Goal: Task Accomplishment & Management: Manage account settings

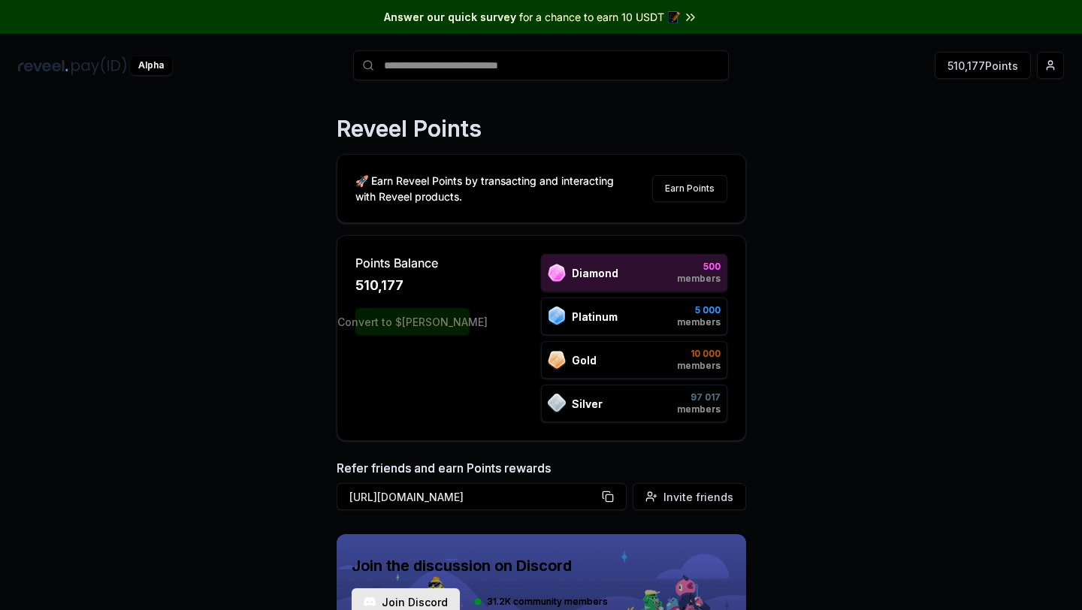
scroll to position [57, 0]
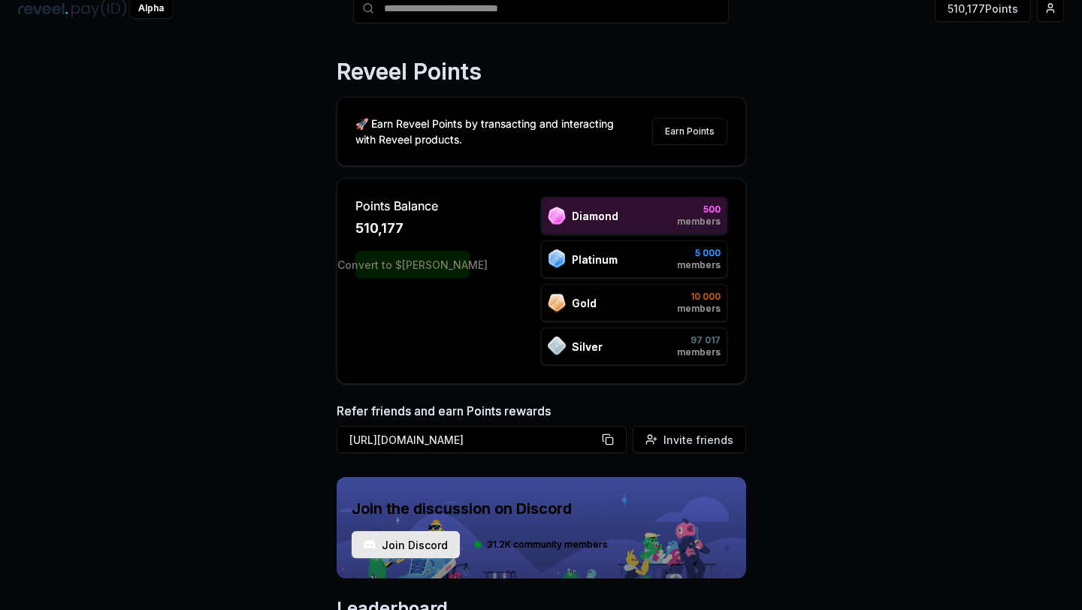
click at [398, 270] on div "Convert to $REVA" at bounding box center [412, 264] width 114 height 27
drag, startPoint x: 387, startPoint y: 260, endPoint x: 513, endPoint y: 261, distance: 126.2
click at [512, 260] on div "Points Balance 510,357 Convert to $REVA Diamond 500 members Platinum 5 000 memb…" at bounding box center [541, 281] width 372 height 168
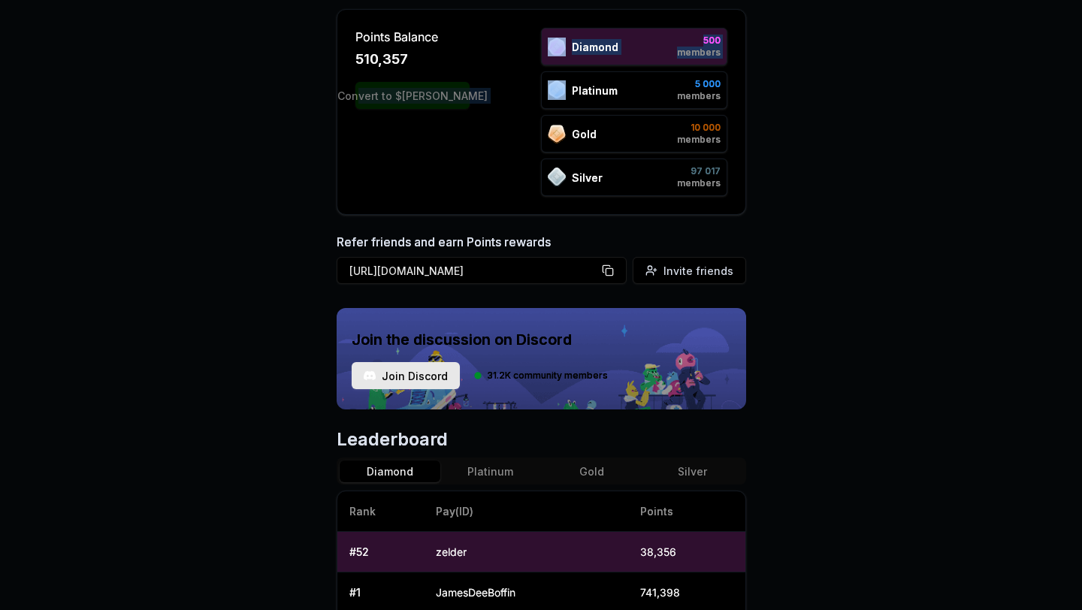
scroll to position [0, 0]
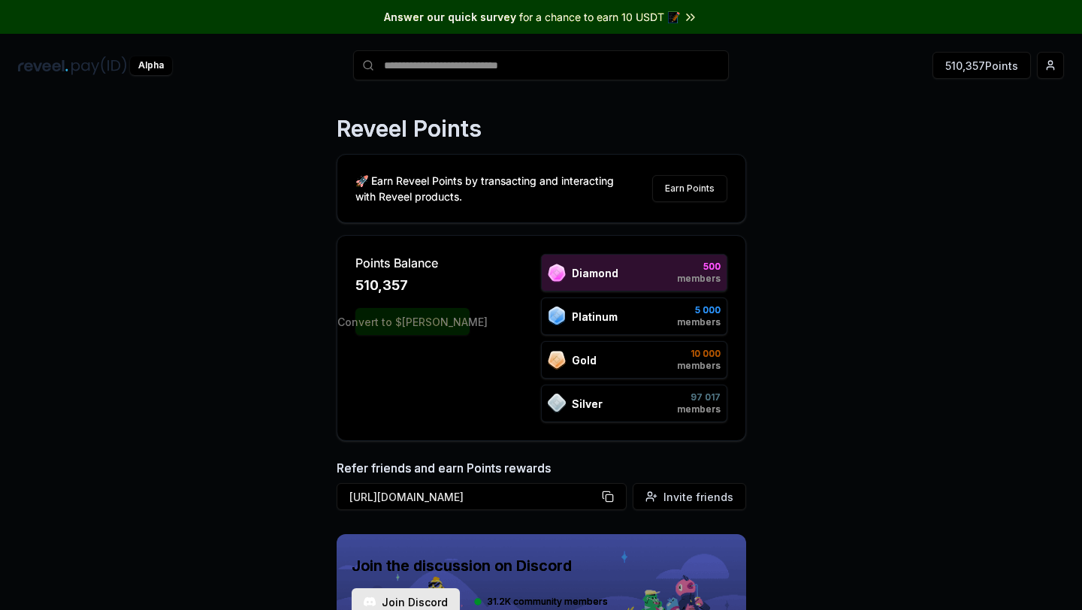
click at [403, 290] on span "510,357" at bounding box center [381, 285] width 53 height 21
drag, startPoint x: 350, startPoint y: 281, endPoint x: 451, endPoint y: 282, distance: 101.4
click at [452, 283] on div "Points Balance 510,357 Convert to $REVA Diamond 500 members Platinum 5 000 memb…" at bounding box center [541, 338] width 409 height 206
click at [451, 282] on div "510,477" at bounding box center [412, 285] width 114 height 21
drag, startPoint x: 352, startPoint y: 278, endPoint x: 434, endPoint y: 279, distance: 82.6
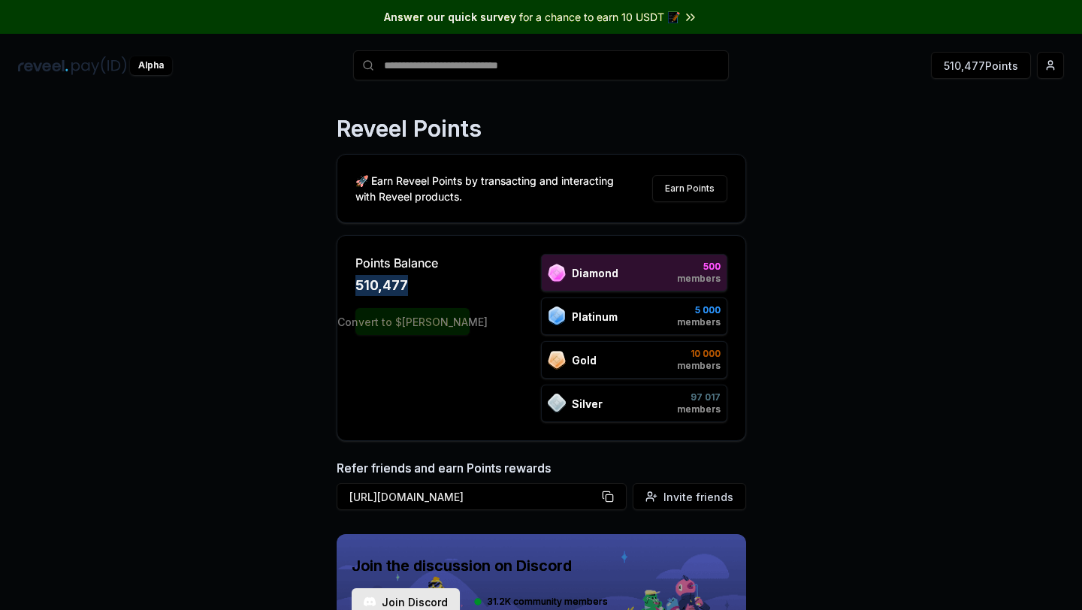
click at [434, 279] on div "Points Balance 510,477 Convert to $REVA Diamond 500 members Platinum 5 000 memb…" at bounding box center [541, 338] width 409 height 206
click at [434, 279] on div "510,477" at bounding box center [412, 285] width 114 height 21
drag, startPoint x: 354, startPoint y: 273, endPoint x: 424, endPoint y: 273, distance: 69.9
click at [424, 273] on div "Points Balance 510,477 Convert to $REVA Diamond 500 members Platinum 5 000 memb…" at bounding box center [541, 338] width 409 height 206
drag, startPoint x: 352, startPoint y: 282, endPoint x: 412, endPoint y: 282, distance: 60.8
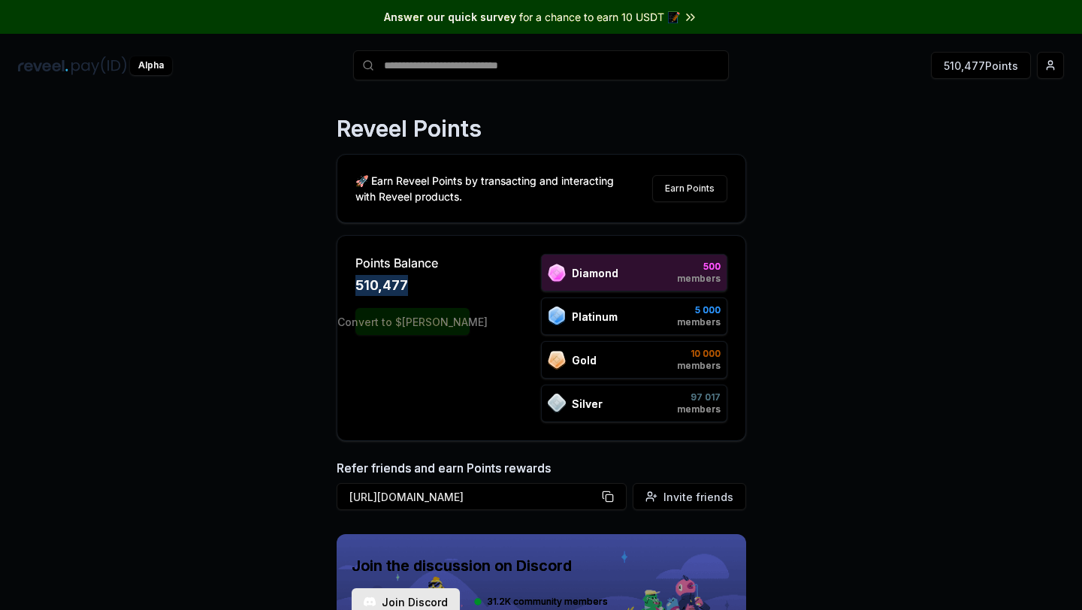
click at [412, 282] on div "Points Balance 510,477 Convert to $REVA Diamond 500 members Platinum 5 000 memb…" at bounding box center [541, 338] width 409 height 206
click at [412, 282] on div "510,477" at bounding box center [412, 285] width 114 height 21
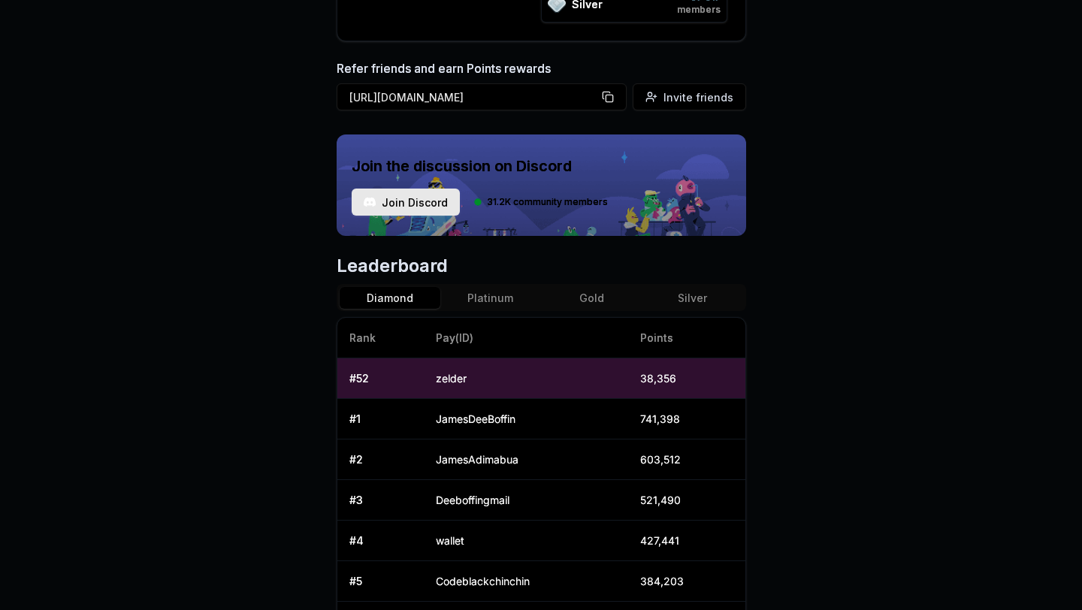
scroll to position [477, 0]
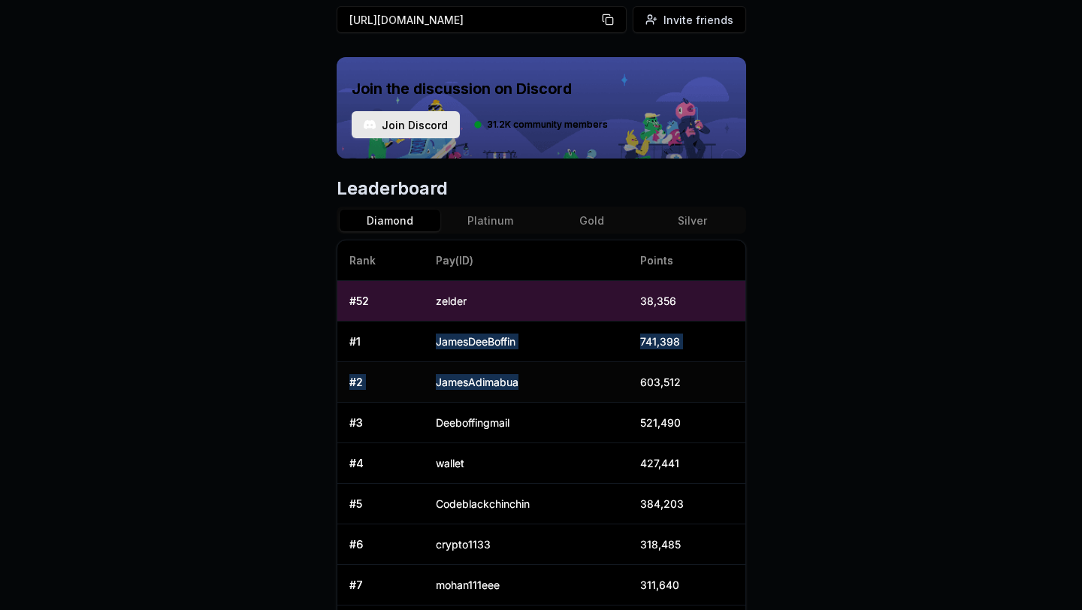
drag, startPoint x: 488, startPoint y: 332, endPoint x: 494, endPoint y: 398, distance: 66.4
click at [494, 398] on tbody "# 52 zelder 38,356 # 1 JamesDeeBoffin 741,398 # 2 JamesAdimabua 603,512 # 3 Dee…" at bounding box center [541, 504] width 408 height 446
click at [494, 398] on td "JamesAdimabua" at bounding box center [526, 382] width 204 height 41
drag, startPoint x: 648, startPoint y: 421, endPoint x: 669, endPoint y: 421, distance: 21.0
click at [669, 421] on td "521,490" at bounding box center [686, 423] width 117 height 41
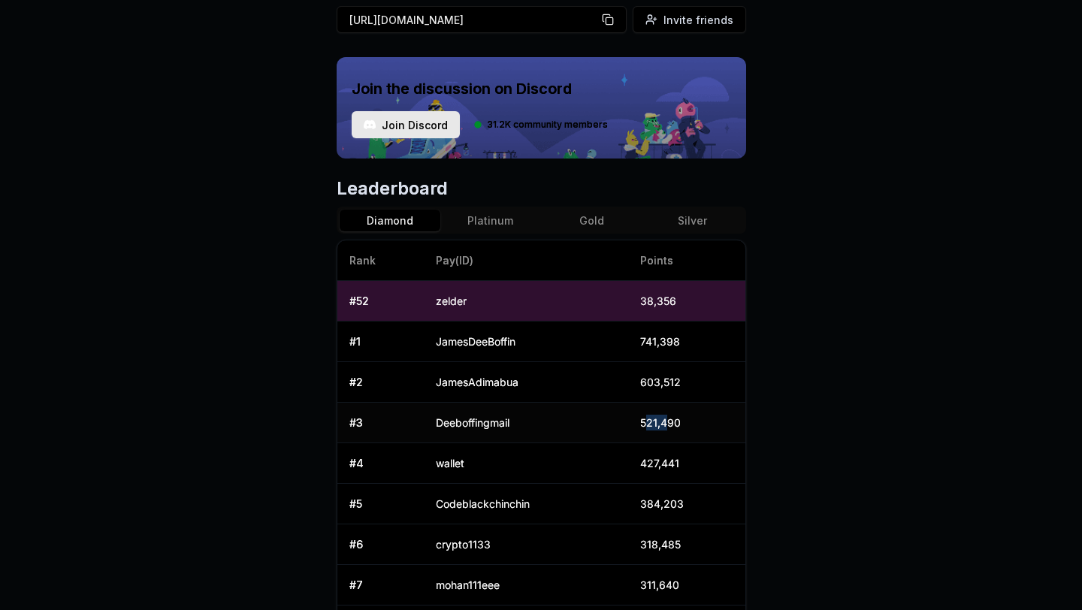
click at [669, 421] on td "521,490" at bounding box center [686, 423] width 117 height 41
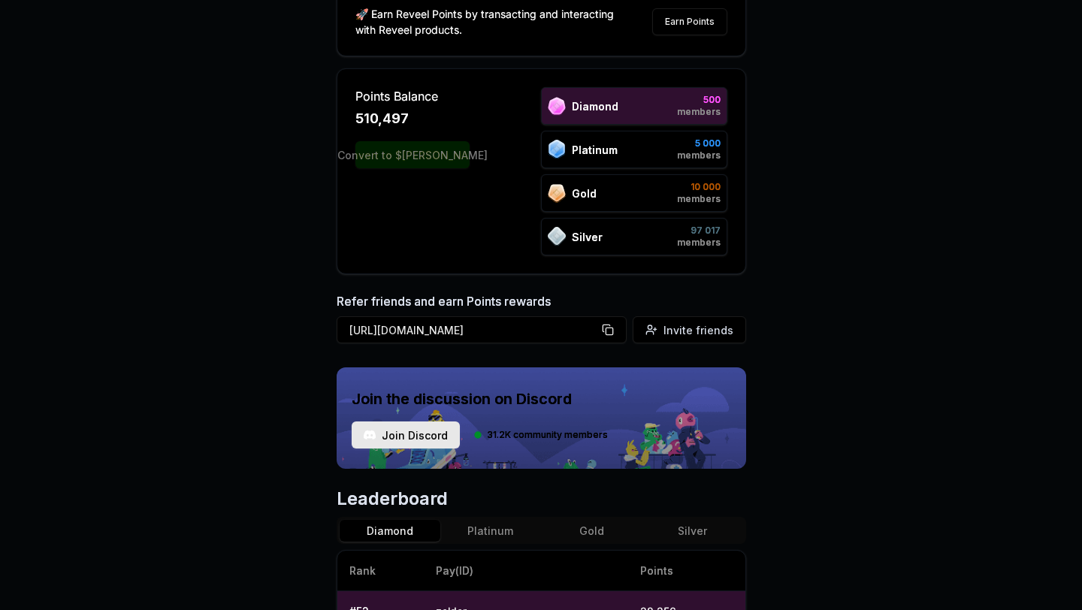
scroll to position [0, 0]
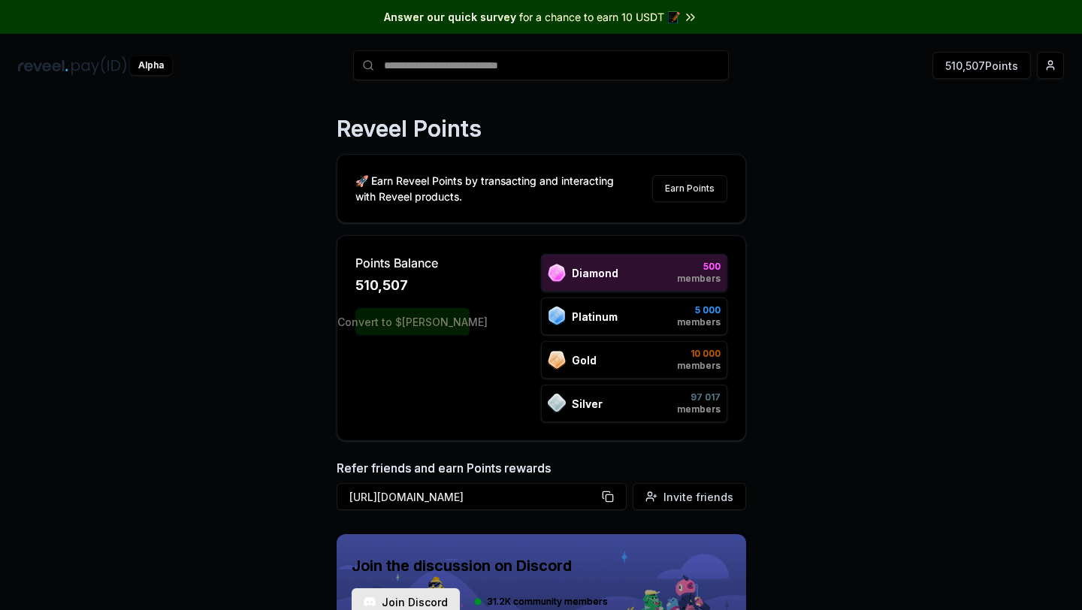
click at [373, 275] on span "510,507" at bounding box center [381, 285] width 53 height 21
drag, startPoint x: 355, startPoint y: 286, endPoint x: 422, endPoint y: 287, distance: 67.6
click at [422, 287] on div "510,507" at bounding box center [412, 285] width 114 height 21
drag, startPoint x: 347, startPoint y: 276, endPoint x: 391, endPoint y: 276, distance: 44.3
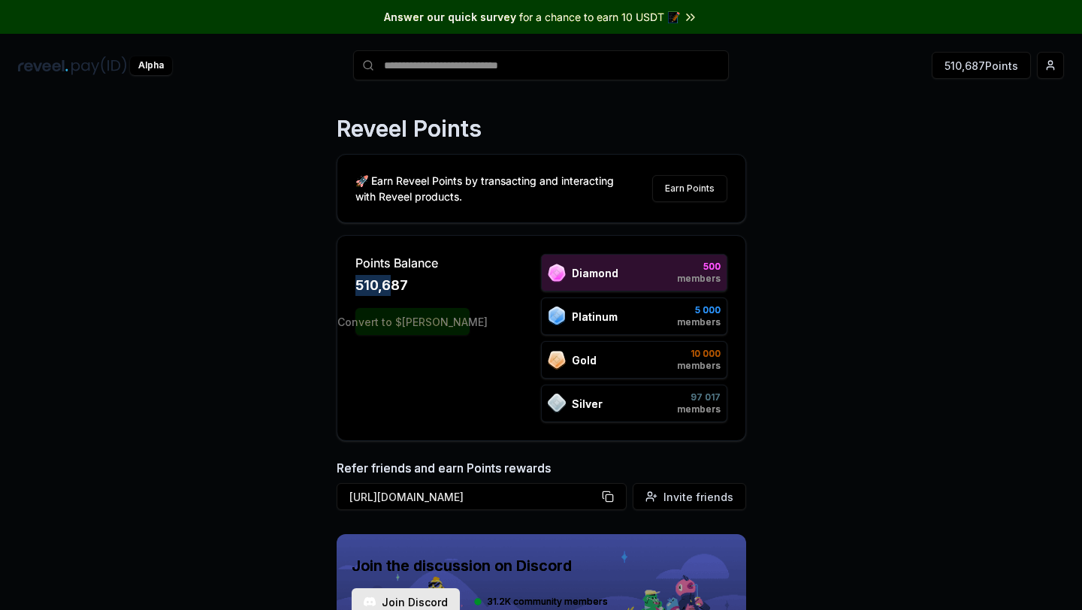
click at [391, 276] on div "Points Balance 510,687 Convert to $REVA Diamond 500 members Platinum 5 000 memb…" at bounding box center [541, 338] width 409 height 206
click at [391, 276] on span "510,717" at bounding box center [380, 285] width 50 height 21
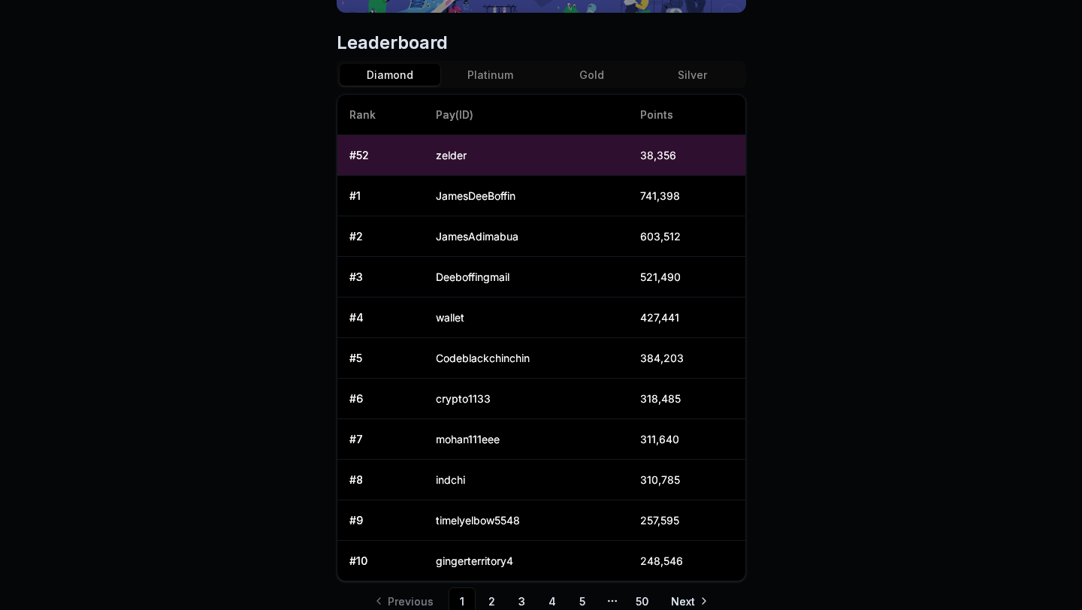
scroll to position [687, 0]
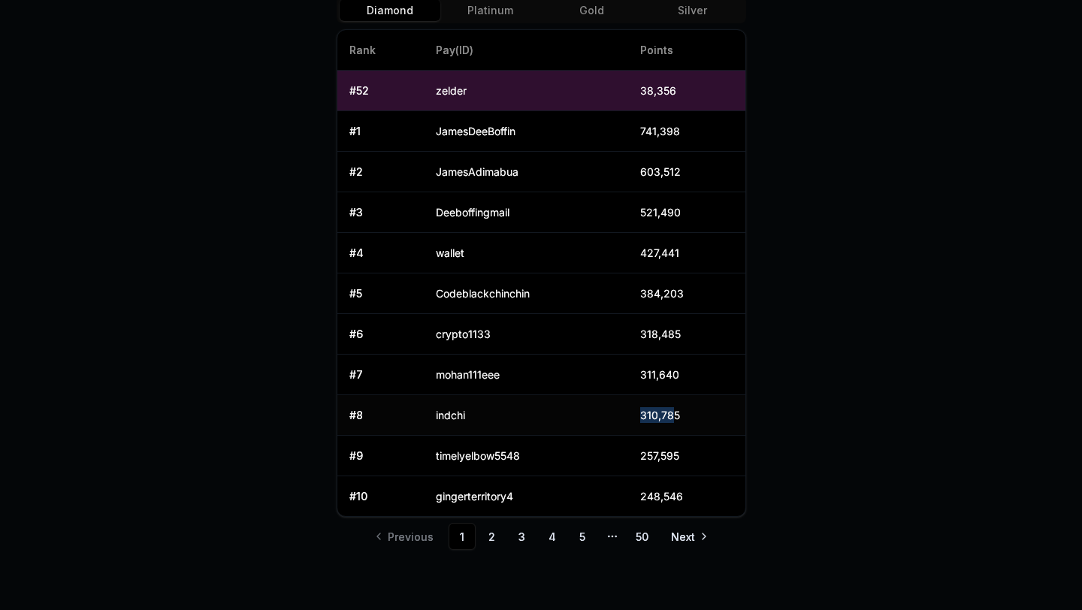
drag, startPoint x: 638, startPoint y: 421, endPoint x: 672, endPoint y: 420, distance: 34.6
click at [672, 420] on td "310,785" at bounding box center [686, 415] width 117 height 41
drag, startPoint x: 627, startPoint y: 371, endPoint x: 685, endPoint y: 370, distance: 57.8
click at [685, 370] on tr "# 7 mohan111eee 311,640" at bounding box center [541, 375] width 408 height 41
drag, startPoint x: 646, startPoint y: 347, endPoint x: 684, endPoint y: 334, distance: 40.4
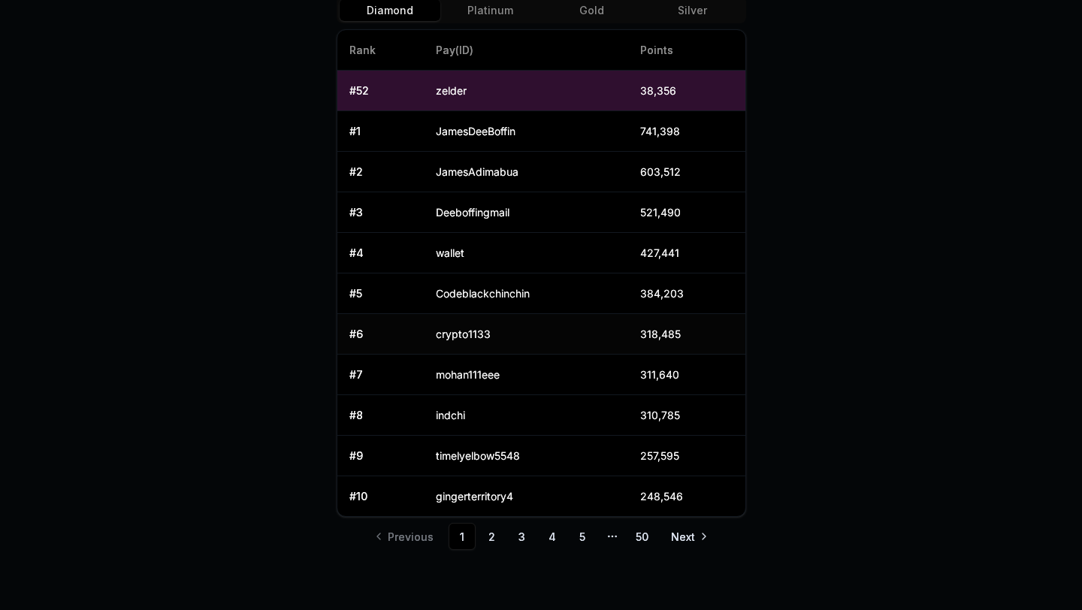
click at [684, 334] on td "318,485" at bounding box center [686, 334] width 117 height 41
drag, startPoint x: 634, startPoint y: 291, endPoint x: 681, endPoint y: 290, distance: 47.3
click at [681, 290] on td "384,203" at bounding box center [686, 293] width 117 height 41
drag, startPoint x: 639, startPoint y: 255, endPoint x: 683, endPoint y: 255, distance: 44.3
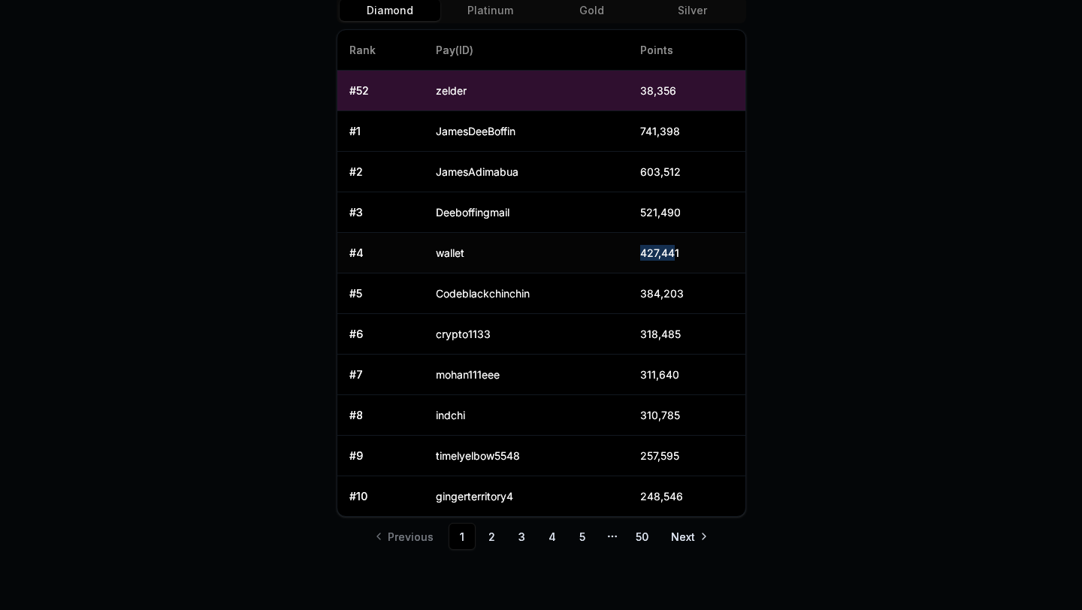
click at [683, 255] on td "427,441" at bounding box center [686, 253] width 117 height 41
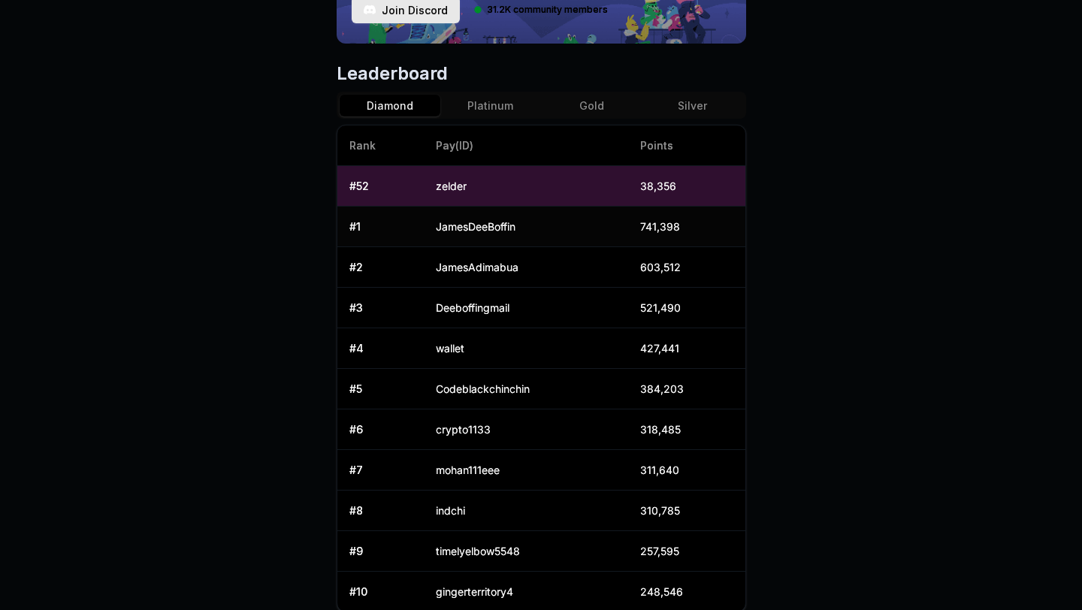
drag, startPoint x: 643, startPoint y: 216, endPoint x: 670, endPoint y: 217, distance: 27.1
click at [669, 217] on td "741,398" at bounding box center [686, 227] width 117 height 41
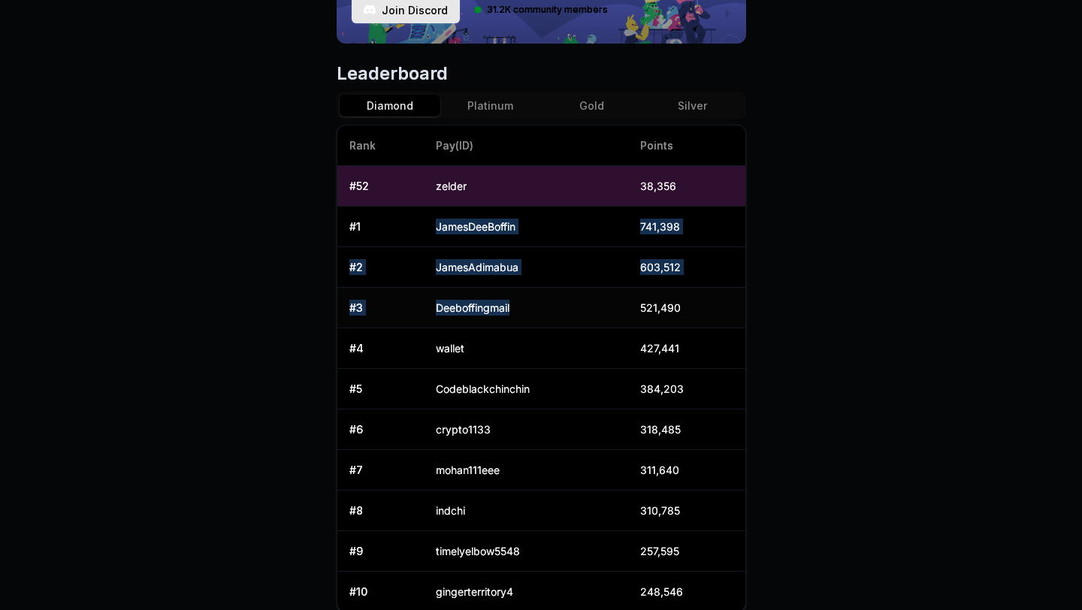
drag, startPoint x: 428, startPoint y: 218, endPoint x: 466, endPoint y: 321, distance: 109.8
click at [466, 321] on tbody "# 52 zelder 38,356 # 1 JamesDeeBoffin 741,398 # 2 JamesAdimabua 603,512 # 3 Dee…" at bounding box center [541, 389] width 408 height 446
click at [466, 321] on td "Deeboffingmail" at bounding box center [526, 308] width 204 height 41
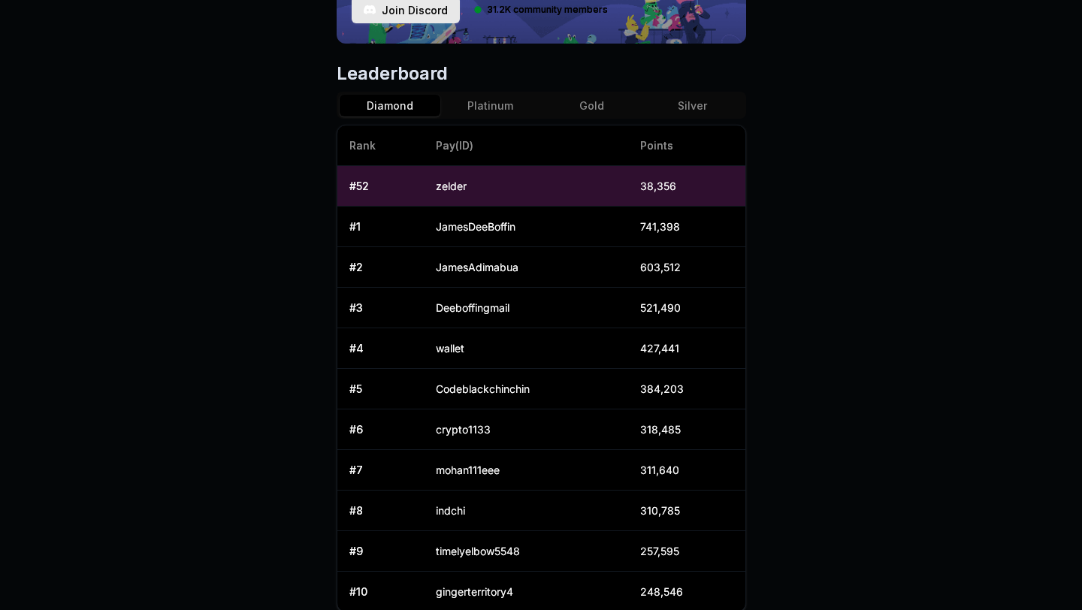
click at [331, 175] on body "Answer our quick survey for a chance to earn 10 USDT 📝 Alpha 510,757 Points Rev…" at bounding box center [541, 305] width 1082 height 610
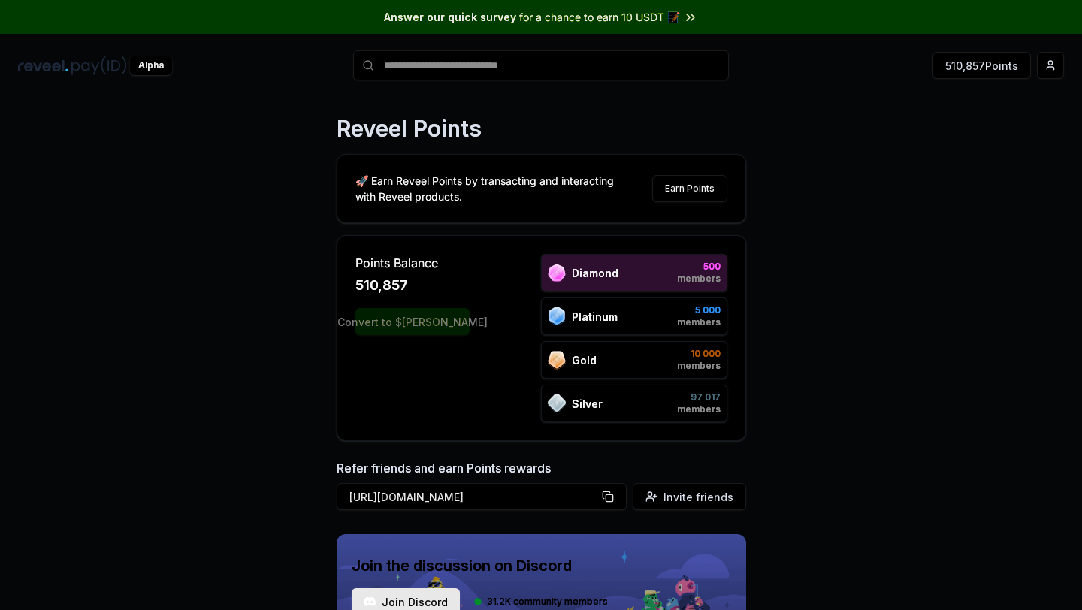
click at [415, 270] on span "Points Balance" at bounding box center [412, 263] width 114 height 18
click at [394, 130] on p "Reveel Points" at bounding box center [409, 128] width 145 height 27
click at [406, 216] on div "🚀 Earn Reveel Points by transacting and interacting with Reveel products. Earn …" at bounding box center [541, 189] width 408 height 68
click at [344, 73] on div "Alpha" at bounding box center [185, 65] width 335 height 19
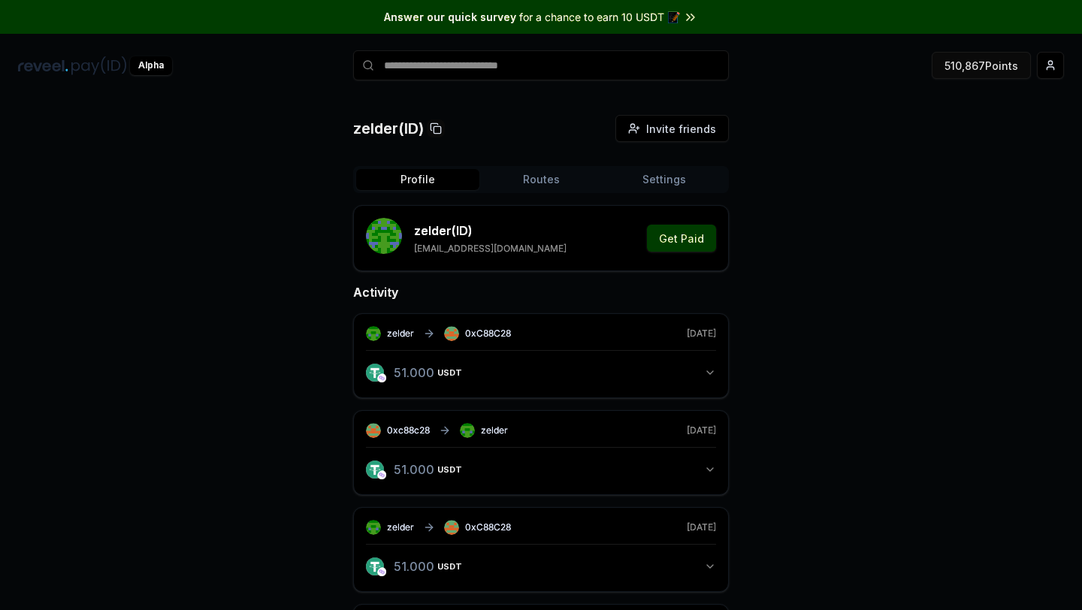
click at [983, 68] on button "510,867 Points" at bounding box center [980, 65] width 99 height 27
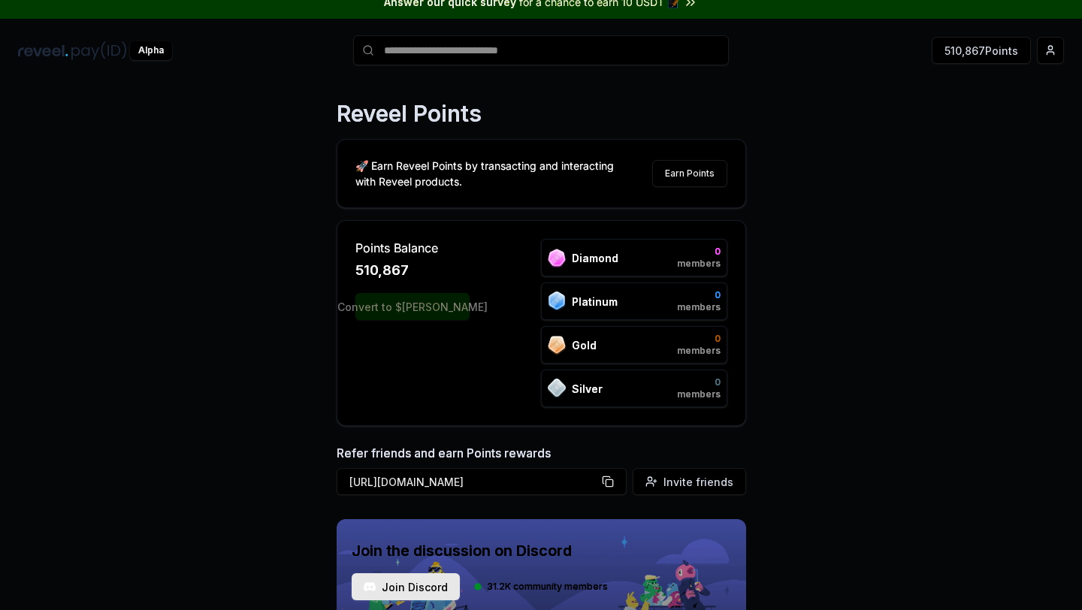
scroll to position [51, 0]
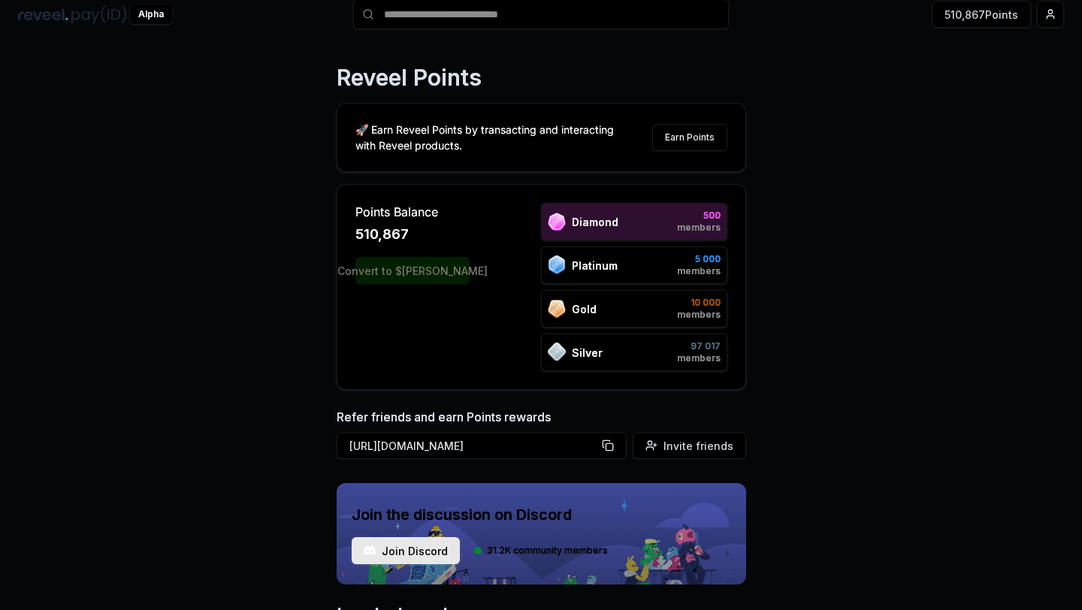
click at [430, 267] on div "Convert to $REVA" at bounding box center [412, 270] width 114 height 27
drag, startPoint x: 403, startPoint y: 243, endPoint x: 391, endPoint y: 243, distance: 11.3
click at [391, 243] on span "510,867" at bounding box center [381, 234] width 53 height 21
click at [376, 136] on p "🚀 Earn Reveel Points by transacting and interacting with Reveel products." at bounding box center [490, 138] width 270 height 32
click at [340, 111] on div "🚀 Earn Reveel Points by transacting and interacting with Reveel products. Earn …" at bounding box center [541, 138] width 408 height 68
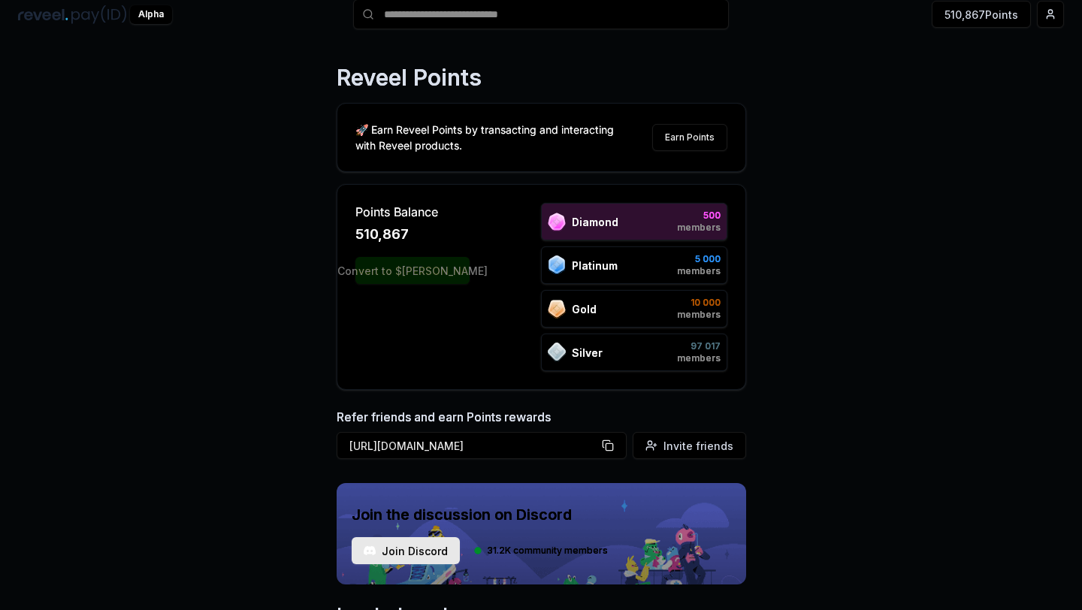
click at [398, 215] on span "Points Balance" at bounding box center [412, 212] width 114 height 18
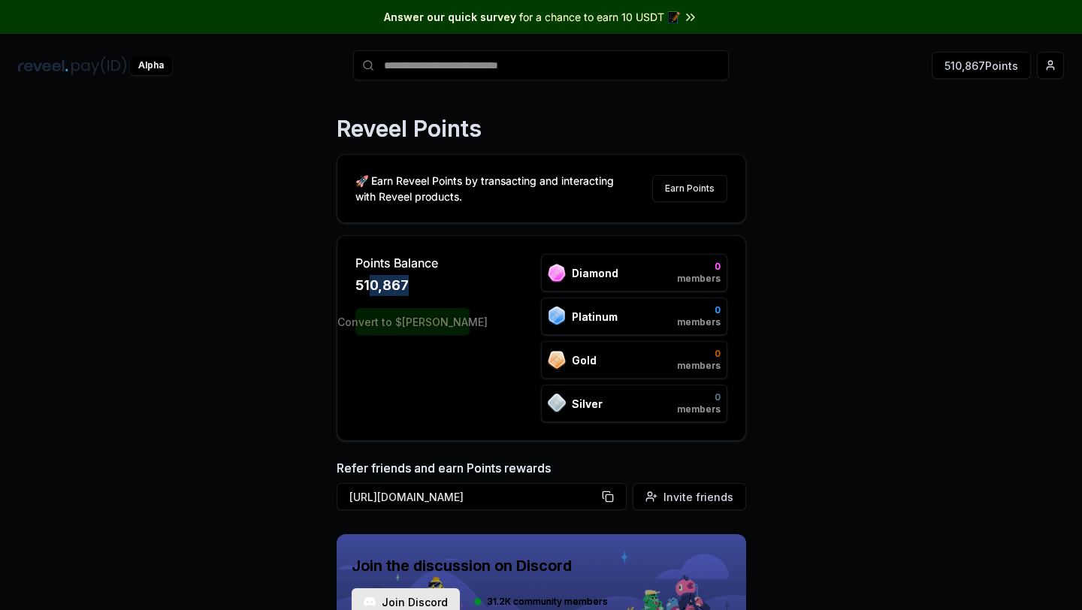
drag, startPoint x: 371, startPoint y: 282, endPoint x: 418, endPoint y: 281, distance: 46.6
click at [418, 281] on div "510,867" at bounding box center [412, 285] width 114 height 21
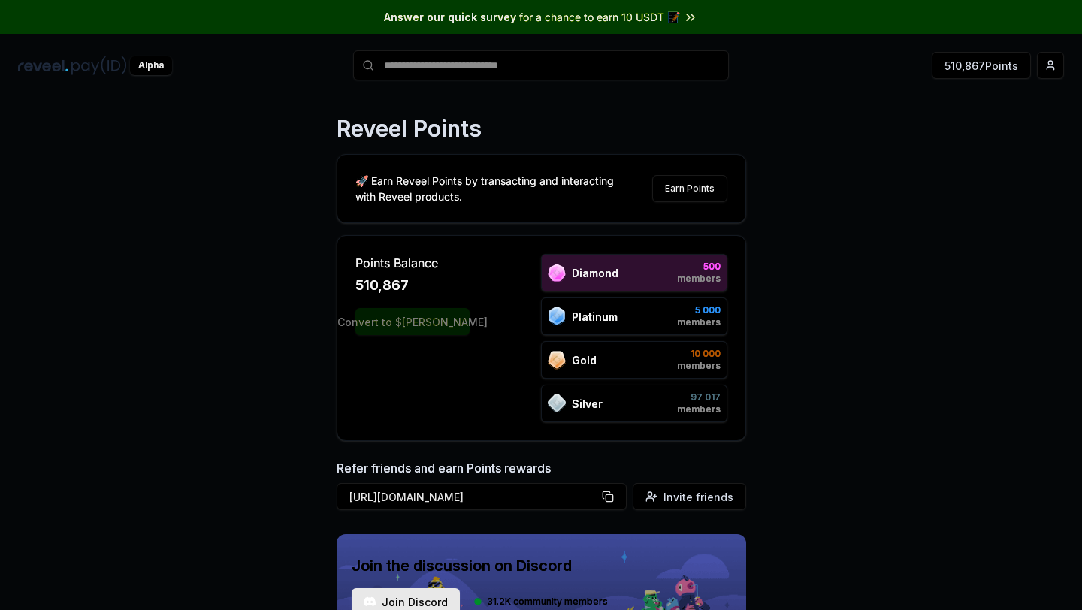
click at [443, 180] on p "🚀 Earn Reveel Points by transacting and interacting with Reveel products." at bounding box center [490, 189] width 270 height 32
click at [325, 147] on div "Reveel Points 🚀 Earn Reveel Points by transacting and interacting with Reveel p…" at bounding box center [541, 369] width 1082 height 568
drag, startPoint x: 377, startPoint y: 273, endPoint x: 409, endPoint y: 275, distance: 32.3
click at [409, 275] on div "Points Balance 510,867" at bounding box center [412, 275] width 114 height 42
click at [409, 275] on div "510,867" at bounding box center [412, 285] width 114 height 21
